Goal: Information Seeking & Learning: Learn about a topic

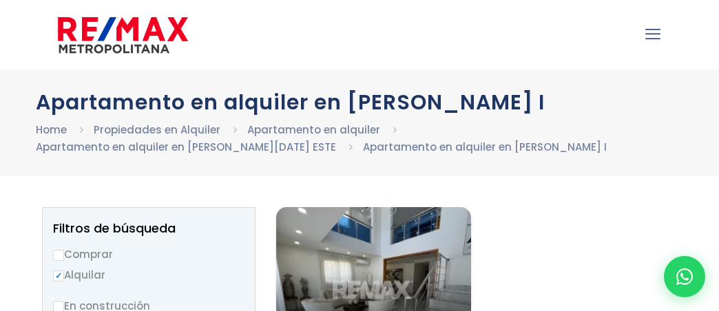
select select
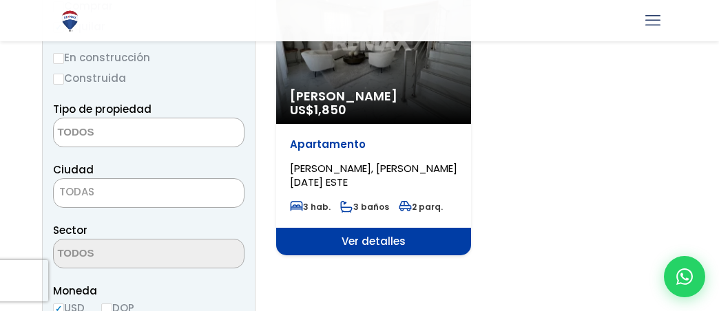
scroll to position [284, 0]
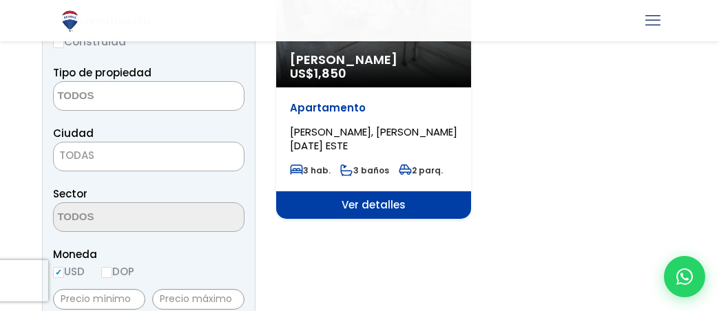
click at [91, 150] on span "TODAS" at bounding box center [76, 155] width 35 height 14
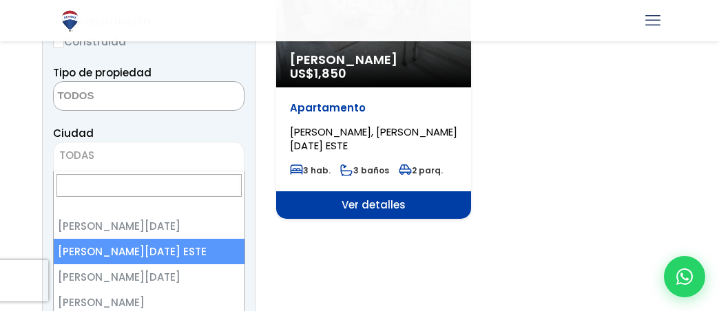
select select "148"
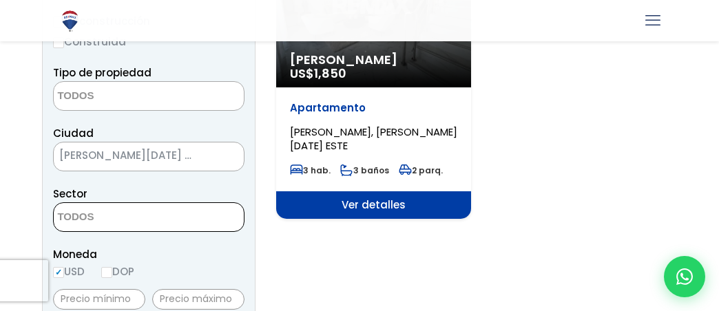
click at [112, 219] on textarea "Search" at bounding box center [121, 218] width 134 height 30
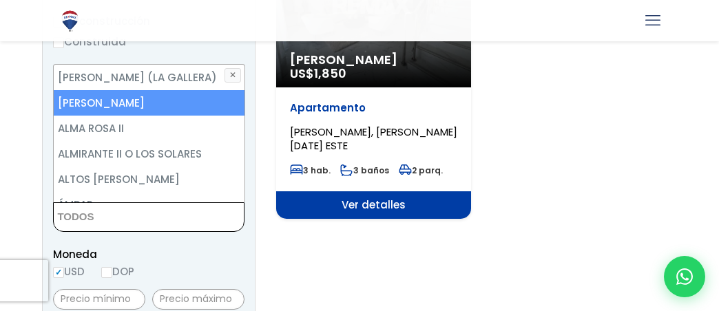
click at [94, 97] on li "ALMA ROSA I" at bounding box center [149, 102] width 191 height 25
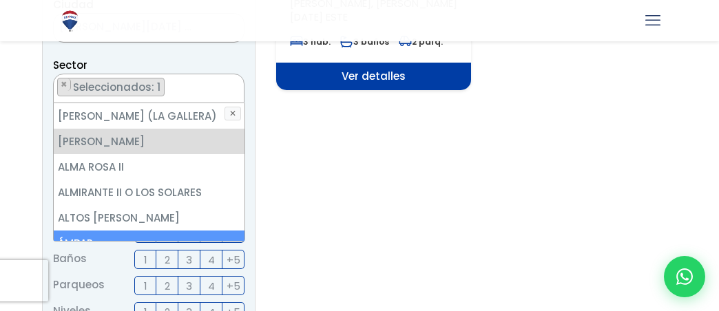
scroll to position [449, 0]
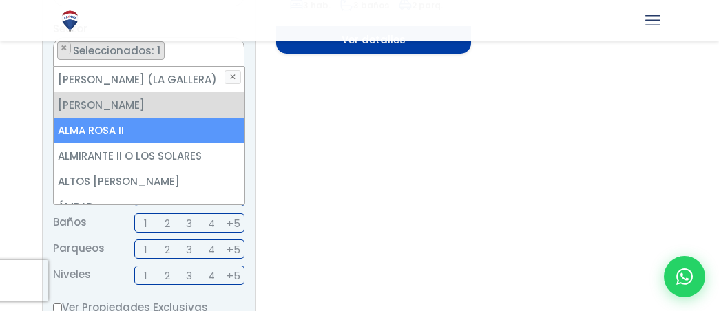
click at [161, 127] on li "ALMA ROSA II" at bounding box center [149, 130] width 191 height 25
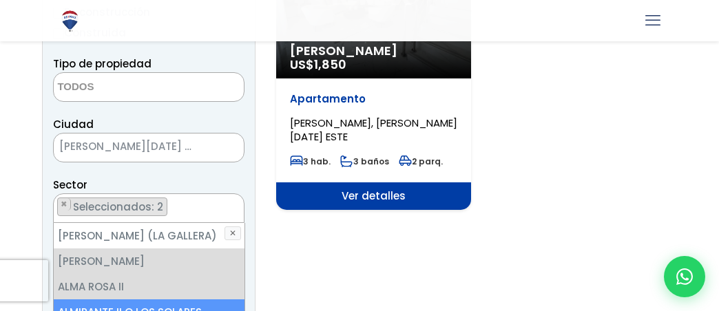
scroll to position [284, 0]
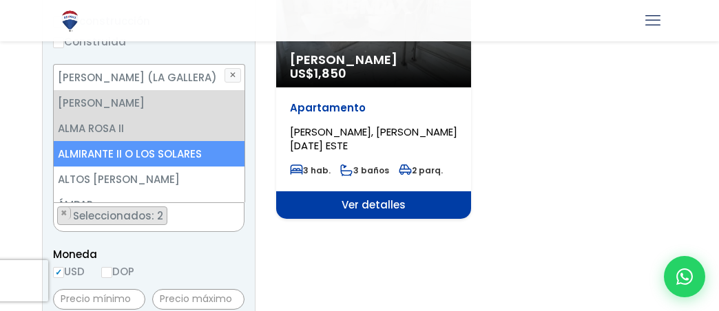
click at [582, 164] on div "Alquiler Amueblado US$ 1,850 Apartamento ALMA ROSA I, SANTO DOMINGO ESTE 3 hab.…" at bounding box center [476, 70] width 400 height 297
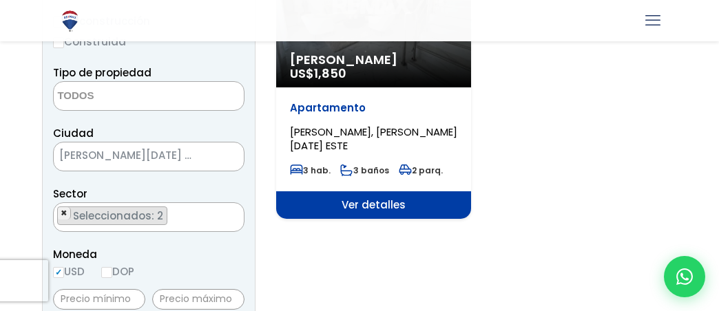
click at [63, 211] on span "×" at bounding box center [64, 213] width 7 height 12
select select "13152"
click at [63, 211] on span "×" at bounding box center [64, 213] width 7 height 12
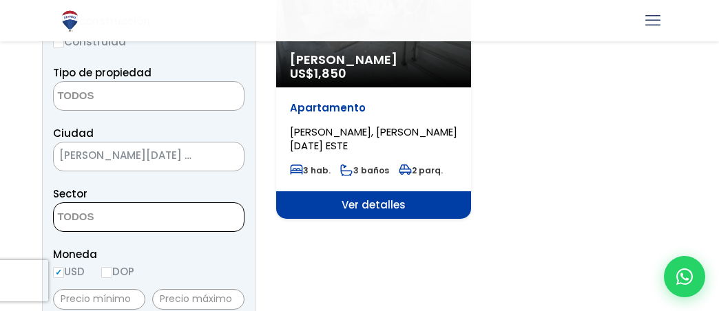
click at [70, 213] on textarea "Search" at bounding box center [121, 218] width 134 height 30
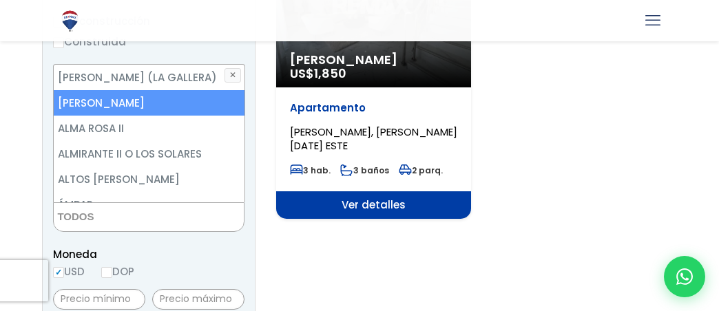
click at [114, 97] on li "ALMA ROSA I" at bounding box center [149, 102] width 191 height 25
select select "13154"
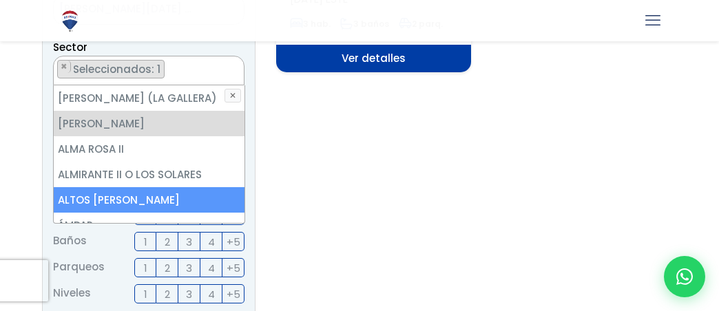
scroll to position [468, 0]
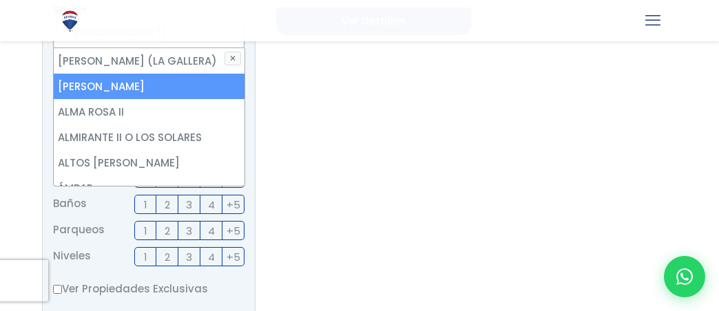
click at [153, 83] on li "ALMA ROSA I" at bounding box center [149, 86] width 191 height 25
select select
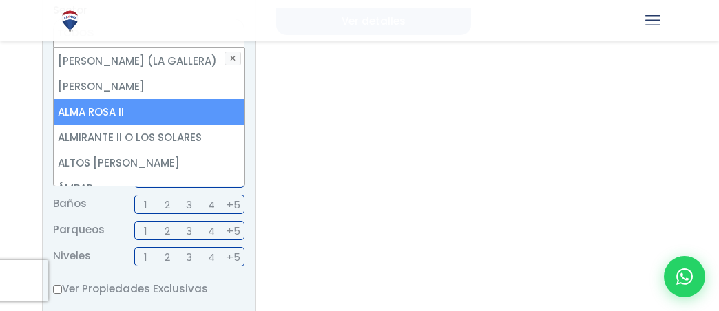
click at [505, 176] on section "Alquiler Amueblado US$ 1,850 Apartamento ALMA ROSA I, SANTO DOMINGO ESTE 3 hab.…" at bounding box center [476, 206] width 400 height 937
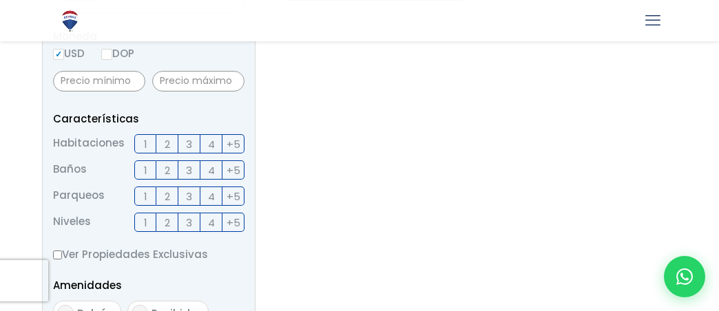
scroll to position [515, 0]
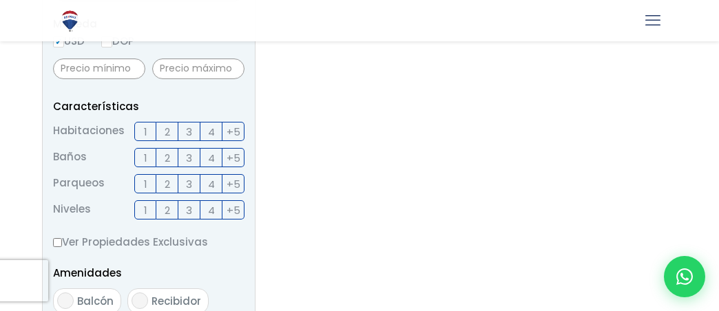
click at [149, 129] on label "1" at bounding box center [145, 131] width 22 height 19
click at [0, 0] on input "1" at bounding box center [0, 0] width 0 height 0
click at [143, 156] on label "1" at bounding box center [145, 157] width 22 height 19
click at [0, 0] on input "1" at bounding box center [0, 0] width 0 height 0
click at [144, 184] on span "1" at bounding box center [145, 184] width 3 height 17
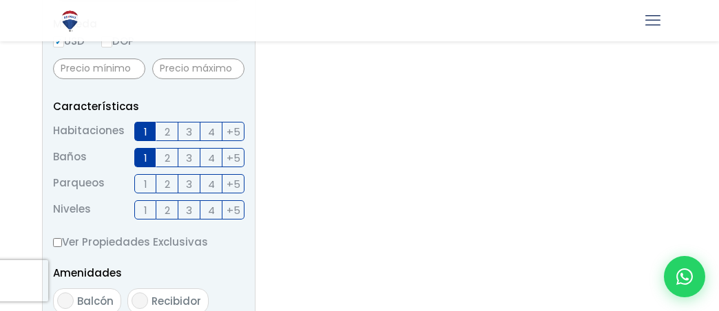
click at [0, 0] on input "1" at bounding box center [0, 0] width 0 height 0
click at [213, 206] on span "4" at bounding box center [211, 210] width 7 height 17
click at [0, 0] on input "4" at bounding box center [0, 0] width 0 height 0
click at [55, 241] on input "Ver Propiedades Exclusivas" at bounding box center [57, 242] width 9 height 9
checkbox input "true"
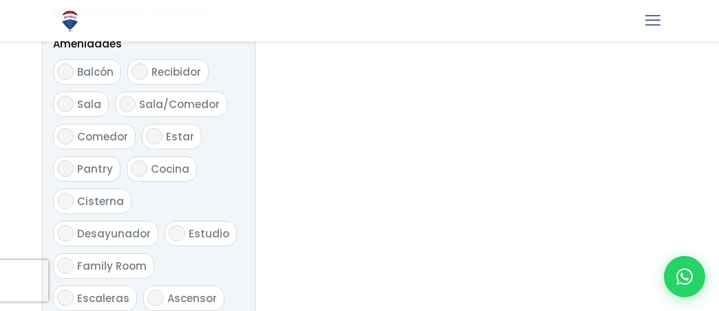
scroll to position [753, 0]
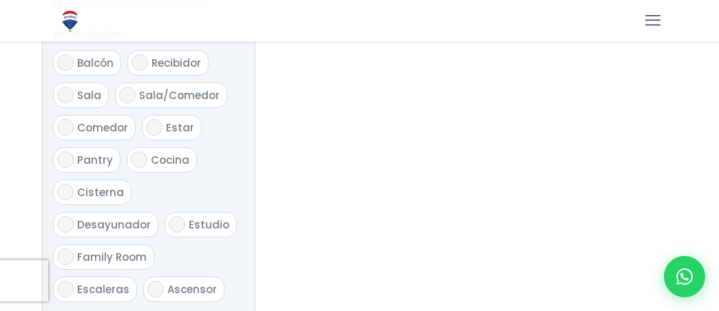
click at [169, 220] on input "Estudio" at bounding box center [177, 224] width 17 height 17
checkbox input "true"
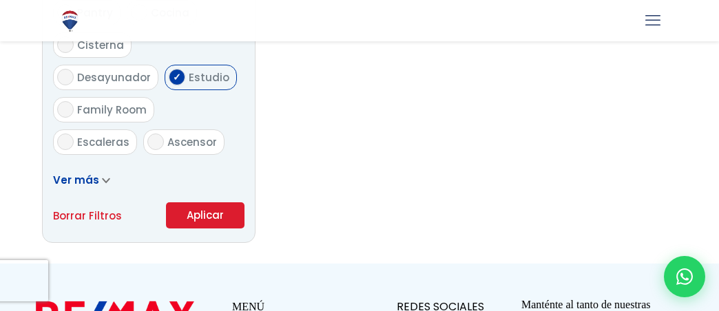
scroll to position [928, 0]
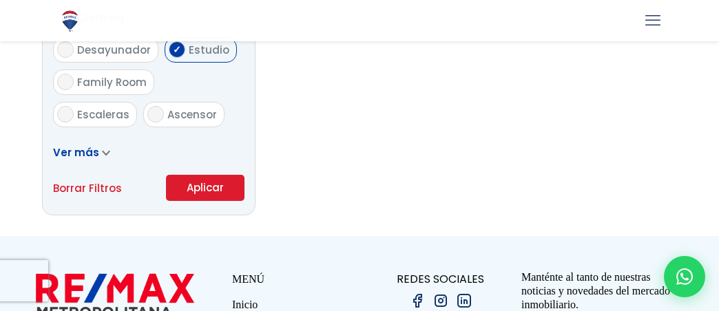
click at [211, 190] on button "Aplicar" at bounding box center [205, 188] width 78 height 26
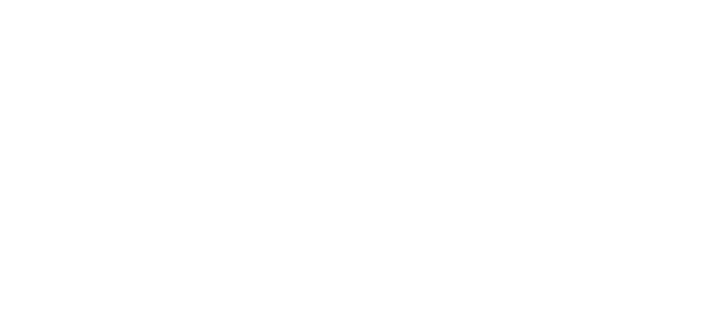
select select
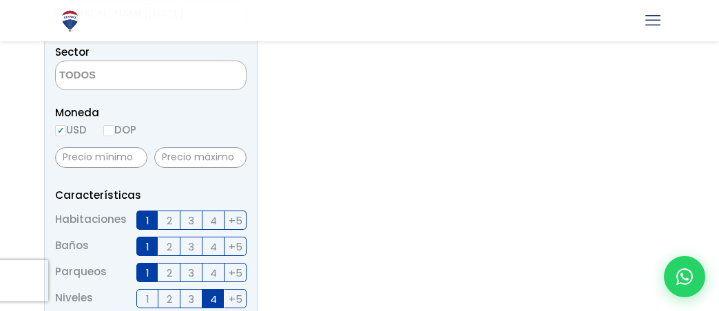
scroll to position [363, 0]
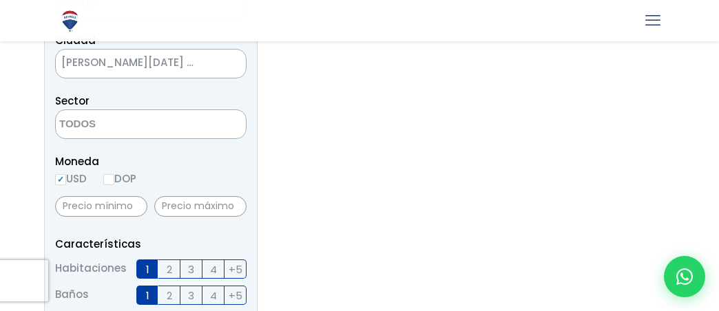
click at [77, 118] on textarea "Search" at bounding box center [123, 125] width 134 height 30
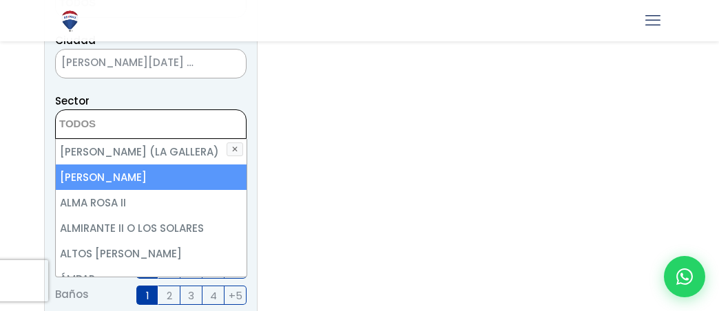
click at [86, 176] on li "ALMA ROSA I" at bounding box center [151, 176] width 191 height 25
select select "13154"
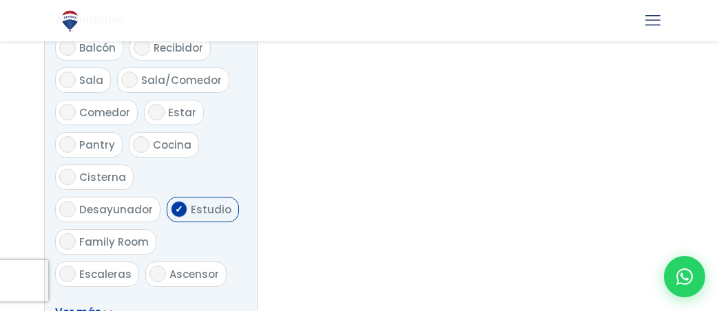
scroll to position [805, 0]
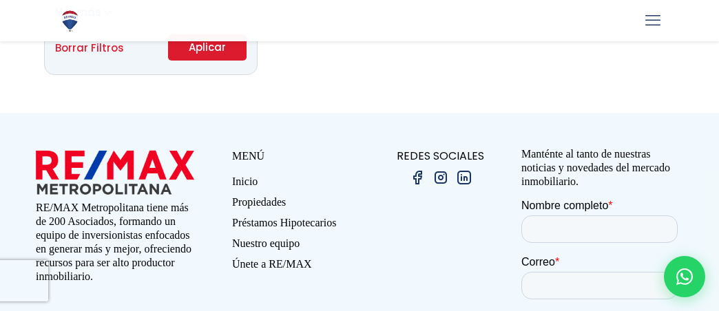
scroll to position [1174, 0]
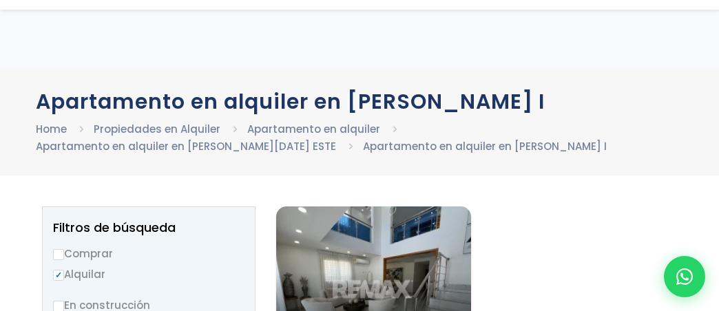
select select
select select "148"
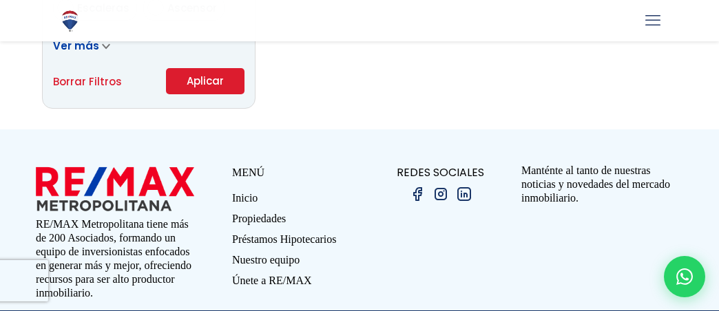
scroll to position [928, 0]
